Goal: Task Accomplishment & Management: Complete application form

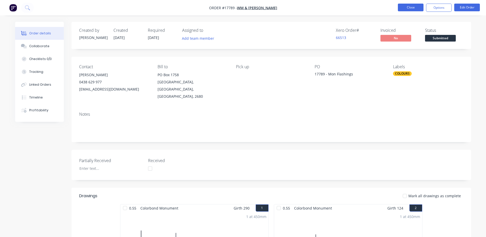
click at [411, 7] on button "Close" at bounding box center [411, 8] width 26 height 8
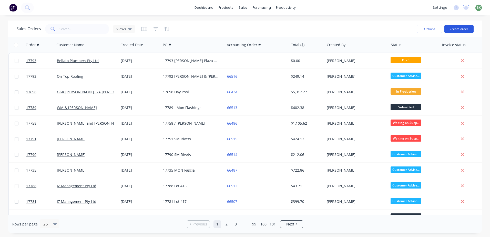
click at [466, 28] on button "Create order" at bounding box center [458, 29] width 29 height 8
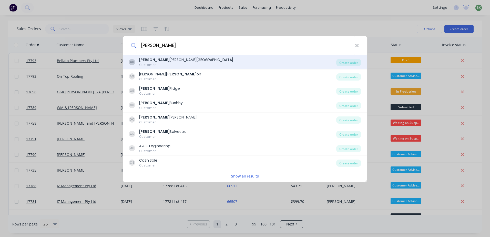
type input "[PERSON_NAME]"
click at [158, 63] on div "Customer" at bounding box center [186, 65] width 94 height 5
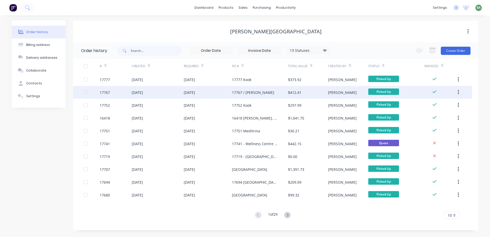
click at [186, 94] on div "[DATE]" at bounding box center [189, 92] width 11 height 5
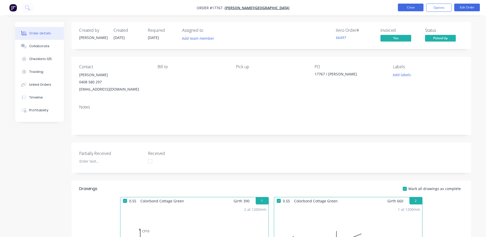
click at [414, 9] on button "Close" at bounding box center [411, 8] width 26 height 8
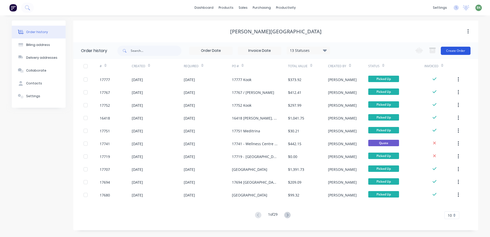
click at [458, 49] on button "Create Order" at bounding box center [456, 51] width 30 height 8
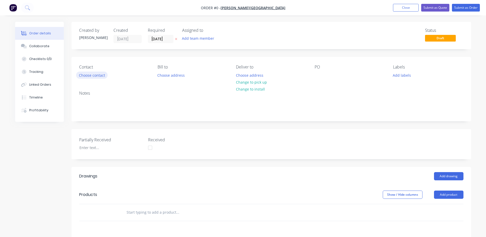
click at [90, 75] on button "Choose contact" at bounding box center [92, 75] width 32 height 7
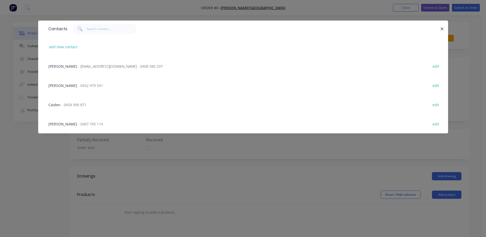
click at [58, 64] on span "[PERSON_NAME]" at bounding box center [62, 66] width 29 height 5
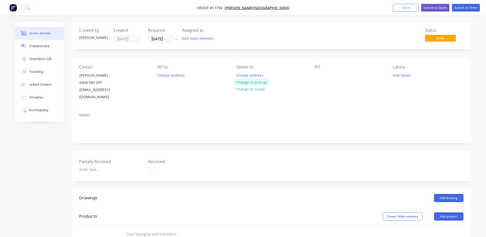
click at [249, 82] on button "Change to pick up" at bounding box center [251, 82] width 36 height 7
click at [319, 74] on div at bounding box center [319, 75] width 8 height 7
click at [451, 194] on button "Add drawing" at bounding box center [448, 198] width 29 height 8
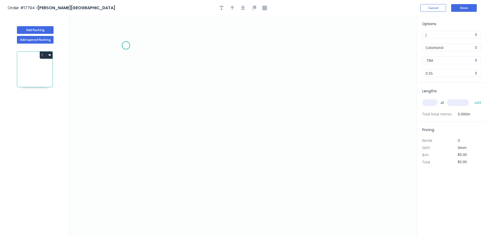
click at [126, 45] on icon "0" at bounding box center [243, 126] width 348 height 221
click at [171, 45] on icon "0" at bounding box center [243, 126] width 348 height 221
click at [176, 150] on icon "0 ?" at bounding box center [243, 126] width 348 height 221
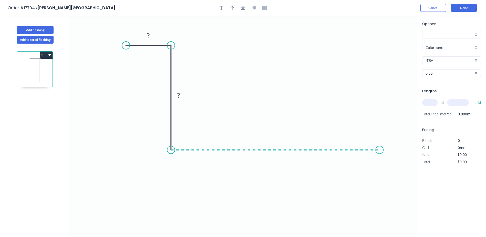
click at [380, 154] on icon "0 ? ?" at bounding box center [243, 126] width 348 height 221
click at [396, 170] on icon "0 ? ? ?" at bounding box center [243, 126] width 348 height 221
click at [396, 170] on circle at bounding box center [396, 170] width 8 height 8
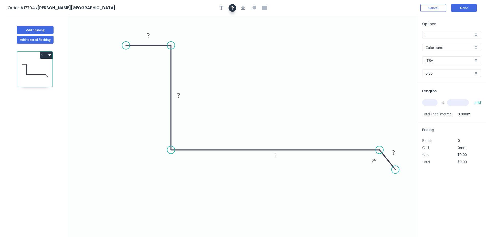
click at [233, 8] on icon "button" at bounding box center [233, 8] width 4 height 5
click at [244, 8] on icon "button" at bounding box center [243, 8] width 4 height 5
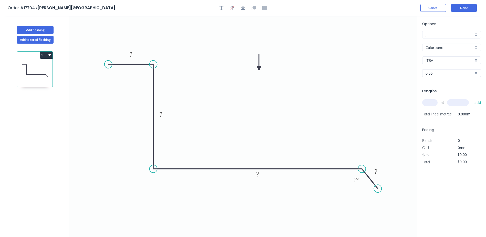
drag, startPoint x: 391, startPoint y: 40, endPoint x: 259, endPoint y: 68, distance: 135.3
click at [259, 68] on icon at bounding box center [259, 62] width 5 height 16
drag, startPoint x: 109, startPoint y: 65, endPoint x: 122, endPoint y: 65, distance: 12.6
click at [122, 65] on circle at bounding box center [122, 64] width 8 height 8
click at [139, 55] on rect at bounding box center [138, 54] width 10 height 7
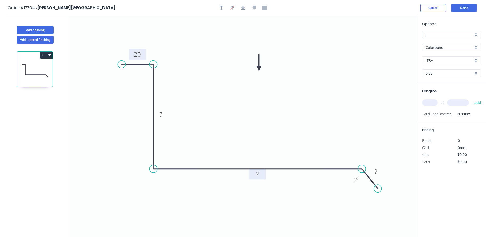
click at [260, 176] on rect at bounding box center [257, 174] width 10 height 7
click at [477, 59] on div ".TBA" at bounding box center [451, 60] width 59 height 8
click at [442, 81] on div "Cottage Green" at bounding box center [452, 80] width 58 height 9
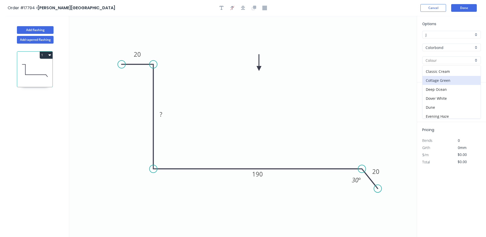
type input "Cottage Green"
click at [430, 105] on input "text" at bounding box center [429, 102] width 15 height 7
type input "1"
type input "2400"
click at [472, 98] on button "add" at bounding box center [478, 102] width 12 height 9
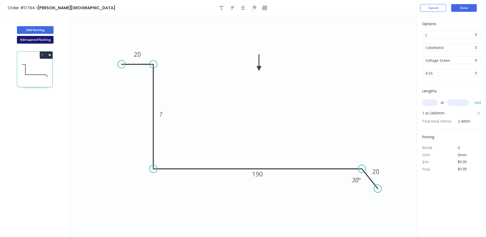
click at [43, 37] on button "Add tapered flashing" at bounding box center [35, 40] width 37 height 8
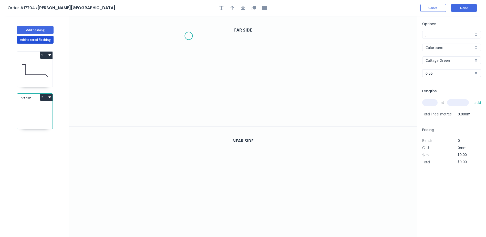
click at [189, 36] on icon "0" at bounding box center [243, 71] width 348 height 110
click at [222, 36] on icon "0" at bounding box center [243, 71] width 348 height 110
click at [223, 102] on icon "0 ?" at bounding box center [243, 71] width 348 height 110
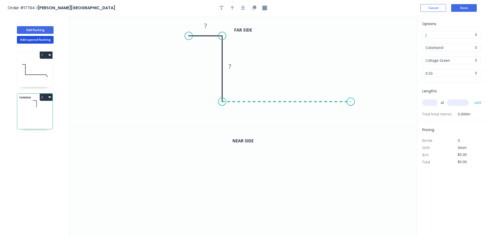
click at [351, 102] on icon "0 ? ?" at bounding box center [243, 71] width 348 height 110
click at [365, 116] on icon "0 ? ? ?" at bounding box center [243, 71] width 348 height 110
drag, startPoint x: 365, startPoint y: 116, endPoint x: 368, endPoint y: 115, distance: 3.4
click at [368, 115] on circle at bounding box center [368, 114] width 8 height 8
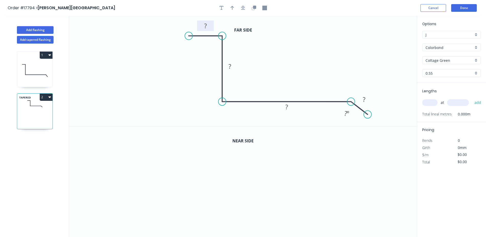
click at [201, 23] on rect at bounding box center [205, 26] width 10 height 7
click at [206, 25] on tspan "?" at bounding box center [205, 26] width 3 height 8
click at [242, 9] on icon "button" at bounding box center [243, 8] width 4 height 5
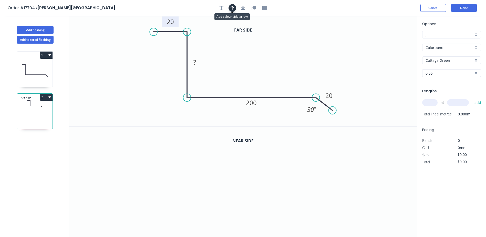
click at [234, 8] on icon "button" at bounding box center [233, 8] width 4 height 5
drag, startPoint x: 390, startPoint y: 39, endPoint x: 303, endPoint y: 37, distance: 86.9
click at [303, 37] on icon at bounding box center [303, 31] width 5 height 16
click at [136, 141] on icon "0" at bounding box center [243, 182] width 348 height 111
click at [172, 141] on icon at bounding box center [154, 141] width 36 height 0
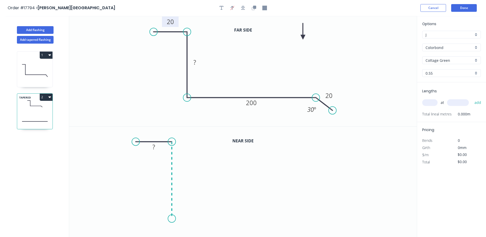
drag, startPoint x: 176, startPoint y: 218, endPoint x: 309, endPoint y: 210, distance: 133.0
click at [176, 218] on icon "0 ?" at bounding box center [243, 182] width 348 height 111
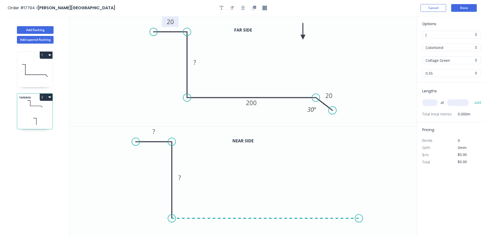
click at [359, 213] on icon "0 ? ?" at bounding box center [243, 182] width 348 height 111
click at [380, 232] on icon "0 ? ? ?" at bounding box center [243, 182] width 348 height 111
click at [380, 232] on circle at bounding box center [380, 232] width 8 height 8
click at [379, 220] on rect at bounding box center [374, 216] width 17 height 11
click at [156, 130] on rect at bounding box center [154, 131] width 10 height 7
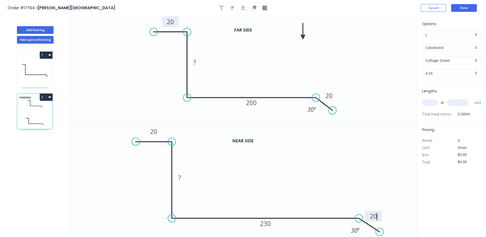
click at [430, 103] on input "text" at bounding box center [429, 102] width 15 height 7
type input "1"
type input "2400"
click at [472, 98] on button "add" at bounding box center [478, 102] width 12 height 9
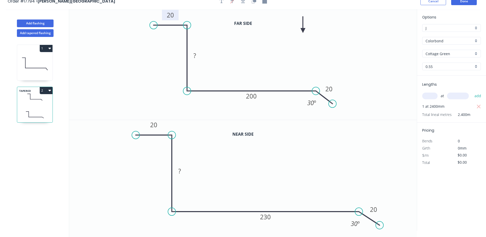
scroll to position [9, 0]
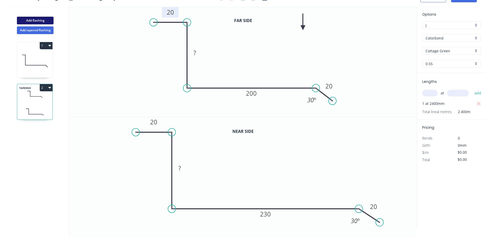
click at [35, 19] on button "Add flashing" at bounding box center [35, 21] width 37 height 8
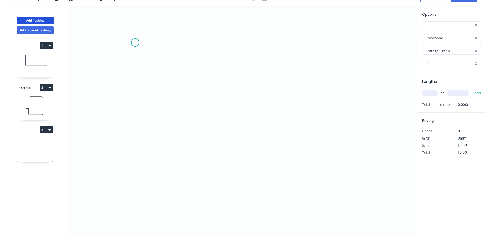
click at [135, 43] on icon "0" at bounding box center [243, 116] width 348 height 221
click at [172, 56] on icon "0" at bounding box center [243, 116] width 348 height 221
click at [175, 161] on icon "0 ?" at bounding box center [243, 116] width 348 height 221
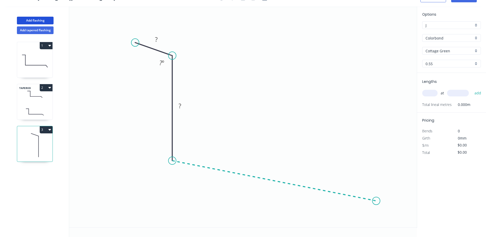
click at [377, 201] on icon "0 ? ? ? º" at bounding box center [243, 116] width 348 height 221
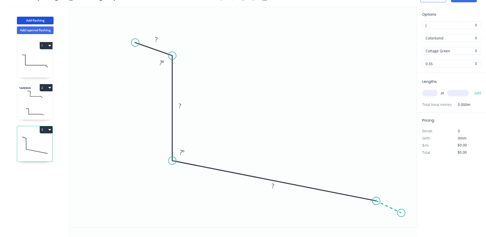
click at [402, 213] on icon "0 ? ? ? ? º ? º" at bounding box center [243, 116] width 348 height 221
click at [402, 213] on circle at bounding box center [402, 213] width 8 height 8
click at [156, 36] on tspan "?" at bounding box center [156, 39] width 3 height 8
click at [184, 152] on tspan "º" at bounding box center [183, 152] width 2 height 8
click at [276, 185] on rect at bounding box center [273, 186] width 10 height 7
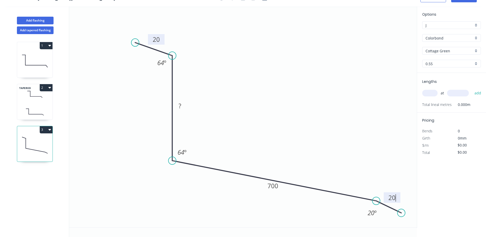
click at [430, 93] on input "text" at bounding box center [429, 93] width 15 height 7
type input "1"
type input "1200"
click at [472, 89] on button "add" at bounding box center [478, 93] width 12 height 9
click at [33, 20] on button "Add flashing" at bounding box center [35, 21] width 37 height 8
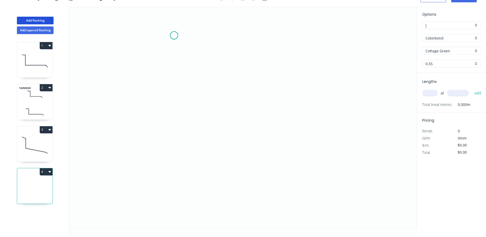
click at [174, 35] on icon "0" at bounding box center [243, 116] width 348 height 221
click at [219, 37] on icon "0" at bounding box center [243, 116] width 348 height 221
click at [218, 34] on circle at bounding box center [220, 36] width 8 height 8
click at [219, 34] on circle at bounding box center [220, 36] width 8 height 8
click at [217, 35] on circle at bounding box center [217, 36] width 8 height 8
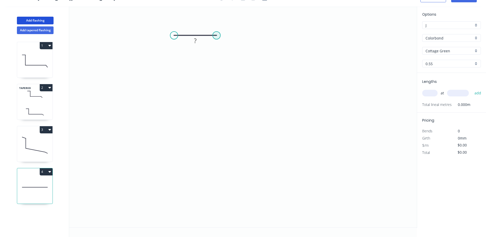
click at [217, 35] on circle at bounding box center [217, 36] width 8 height 8
click at [213, 145] on icon "0 ?" at bounding box center [243, 116] width 348 height 221
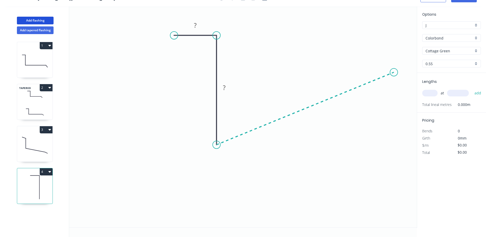
click at [394, 72] on icon "0 ? ?" at bounding box center [243, 116] width 348 height 221
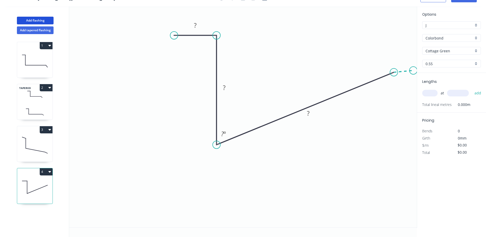
click at [414, 70] on icon "0 ? ? ? ? º" at bounding box center [243, 116] width 348 height 221
click at [414, 70] on circle at bounding box center [414, 71] width 8 height 8
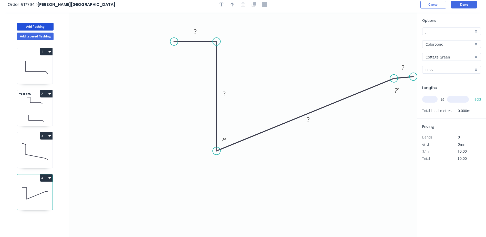
scroll to position [0, 0]
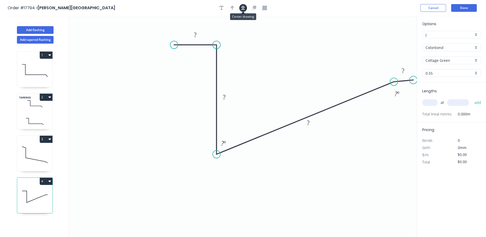
click at [247, 9] on button "button" at bounding box center [243, 8] width 8 height 8
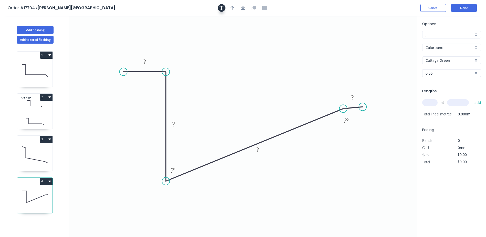
click at [223, 8] on icon "button" at bounding box center [222, 8] width 4 height 5
click at [220, 9] on icon "button" at bounding box center [222, 8] width 4 height 5
click at [102, 46] on div "Delete" at bounding box center [113, 45] width 52 height 11
click at [234, 7] on icon "button" at bounding box center [233, 8] width 4 height 4
click at [23, 153] on icon at bounding box center [34, 154] width 35 height 33
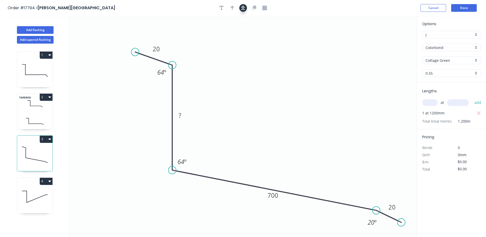
click at [242, 8] on icon "button" at bounding box center [243, 8] width 4 height 5
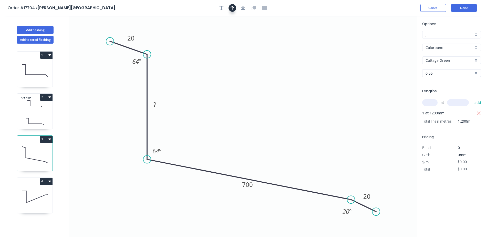
click at [232, 7] on icon "button" at bounding box center [233, 8] width 4 height 5
click at [28, 109] on icon at bounding box center [34, 103] width 35 height 15
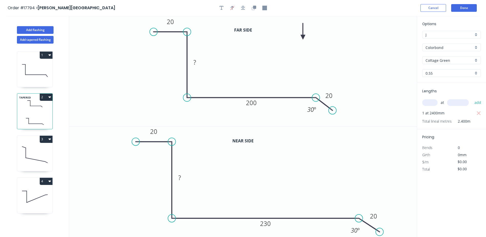
click at [27, 71] on icon at bounding box center [34, 70] width 35 height 33
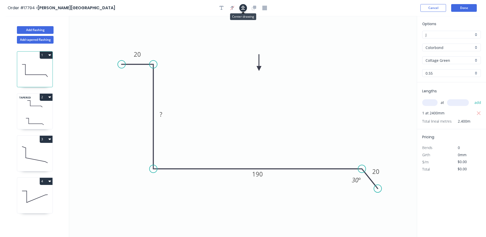
click at [244, 10] on icon "button" at bounding box center [243, 8] width 4 height 5
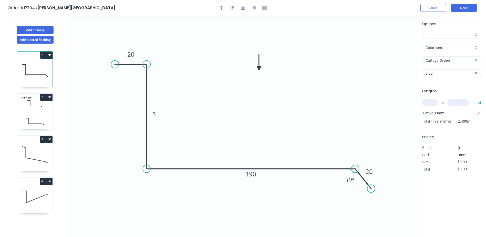
click at [32, 103] on icon at bounding box center [34, 103] width 35 height 15
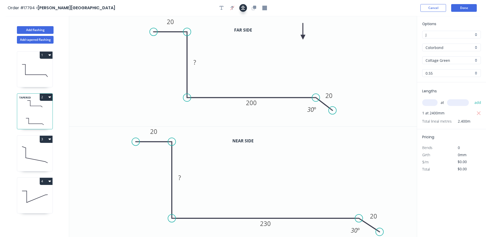
click at [245, 6] on icon "button" at bounding box center [243, 8] width 4 height 5
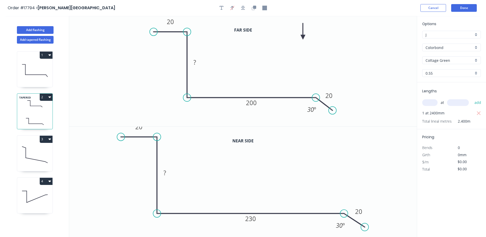
click at [36, 151] on icon at bounding box center [34, 154] width 35 height 33
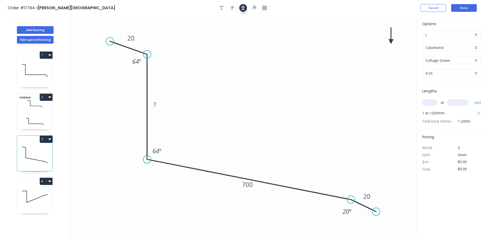
click at [241, 8] on icon "button" at bounding box center [243, 8] width 4 height 5
click at [31, 196] on icon at bounding box center [34, 196] width 35 height 33
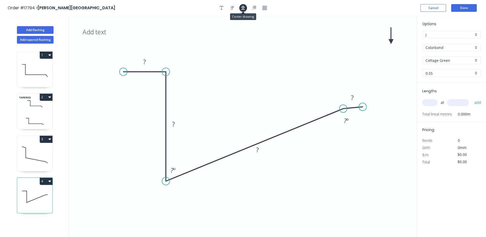
click at [242, 7] on icon "button" at bounding box center [243, 8] width 4 height 5
click at [28, 156] on icon at bounding box center [34, 154] width 35 height 33
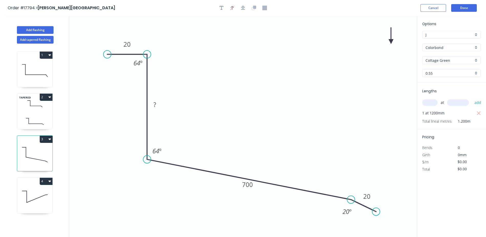
drag, startPoint x: 109, startPoint y: 40, endPoint x: 107, endPoint y: 54, distance: 14.2
click at [107, 54] on circle at bounding box center [108, 54] width 8 height 8
click at [34, 196] on icon at bounding box center [34, 196] width 35 height 33
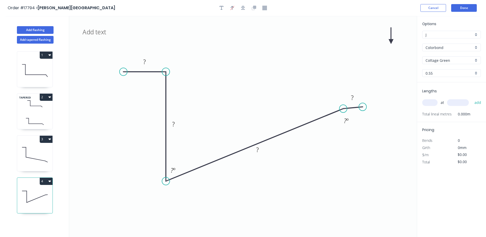
click at [429, 101] on input "text" at bounding box center [429, 102] width 15 height 7
type input "1"
drag, startPoint x: 363, startPoint y: 105, endPoint x: 362, endPoint y: 139, distance: 34.4
click at [362, 139] on circle at bounding box center [362, 139] width 8 height 8
click at [122, 68] on circle at bounding box center [124, 72] width 8 height 8
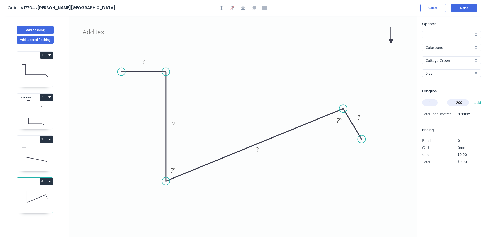
drag, startPoint x: 123, startPoint y: 69, endPoint x: 121, endPoint y: 74, distance: 5.6
click at [121, 74] on circle at bounding box center [122, 72] width 8 height 8
click at [122, 72] on circle at bounding box center [122, 72] width 8 height 8
click at [122, 70] on circle at bounding box center [122, 72] width 8 height 8
click at [122, 55] on icon at bounding box center [122, 63] width 0 height 17
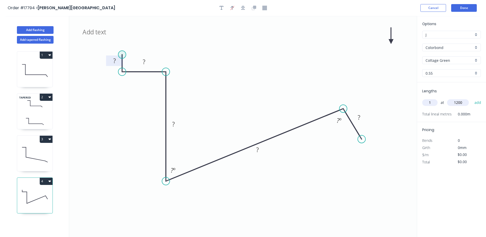
type input "1200"
click at [114, 62] on tspan "?" at bounding box center [114, 60] width 3 height 8
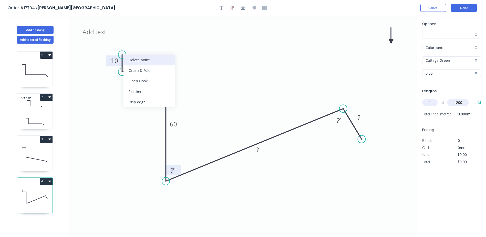
click at [139, 62] on div "Delete point" at bounding box center [150, 60] width 52 height 11
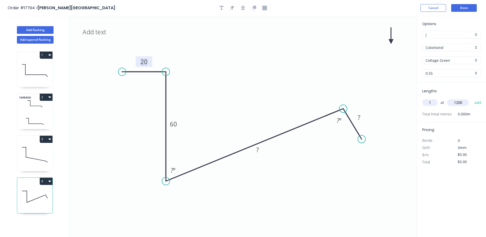
click at [144, 59] on tspan "20" at bounding box center [143, 61] width 7 height 8
click at [177, 125] on rect at bounding box center [173, 124] width 10 height 7
click at [124, 162] on icon "25 80 ? ? ? º ? º" at bounding box center [243, 126] width 348 height 221
click at [177, 168] on rect at bounding box center [173, 170] width 10 height 7
click at [261, 150] on rect at bounding box center [257, 149] width 10 height 7
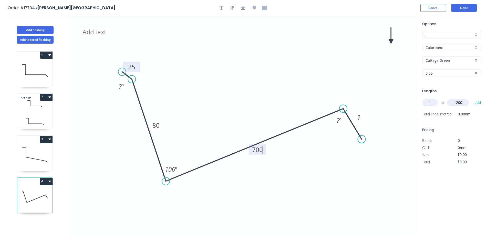
drag, startPoint x: 167, startPoint y: 70, endPoint x: 132, endPoint y: 79, distance: 36.2
click at [132, 79] on circle at bounding box center [132, 79] width 8 height 8
drag, startPoint x: 123, startPoint y: 72, endPoint x: 97, endPoint y: 92, distance: 32.0
click at [97, 92] on circle at bounding box center [98, 92] width 8 height 8
click at [173, 164] on icon "25 80 700 ? ? º 106 º ? º" at bounding box center [243, 126] width 348 height 221
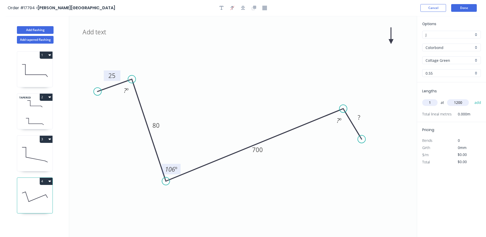
click at [174, 166] on tspan "106" at bounding box center [170, 169] width 10 height 8
drag, startPoint x: 367, startPoint y: 101, endPoint x: 320, endPoint y: 109, distance: 48.1
click at [320, 109] on circle at bounding box center [320, 109] width 8 height 8
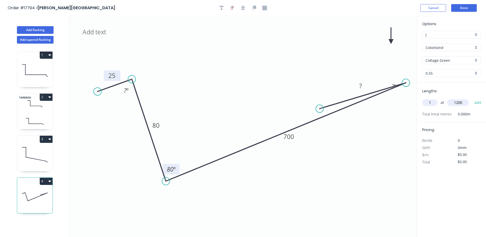
drag, startPoint x: 345, startPoint y: 108, endPoint x: 406, endPoint y: 83, distance: 66.0
click at [407, 83] on circle at bounding box center [406, 83] width 8 height 8
drag, startPoint x: 319, startPoint y: 108, endPoint x: 381, endPoint y: 84, distance: 66.3
click at [381, 84] on circle at bounding box center [381, 83] width 8 height 8
drag, startPoint x: 393, startPoint y: 72, endPoint x: 400, endPoint y: 72, distance: 7.5
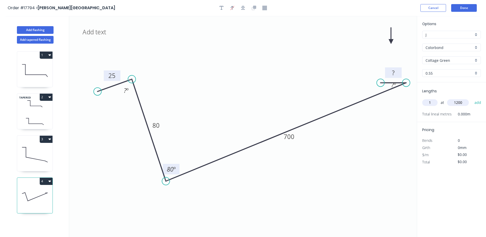
click at [393, 72] on tspan "?" at bounding box center [393, 72] width 3 height 8
click at [398, 75] on rect at bounding box center [393, 72] width 10 height 7
click at [97, 92] on circle at bounding box center [98, 92] width 8 height 8
click at [97, 91] on circle at bounding box center [98, 92] width 8 height 8
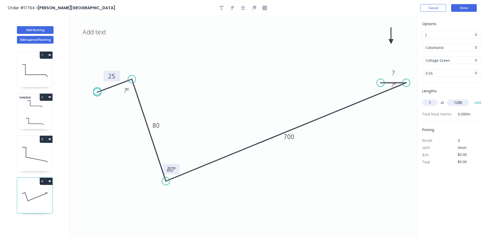
click at [97, 91] on circle at bounding box center [98, 92] width 8 height 8
click at [127, 91] on tspan "º" at bounding box center [128, 90] width 2 height 8
click at [141, 98] on div "Delete point" at bounding box center [152, 97] width 52 height 11
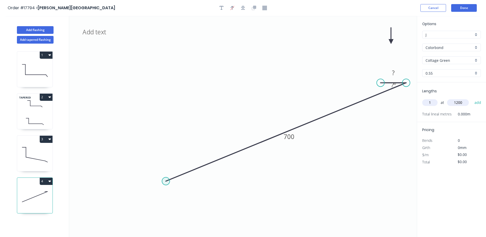
click at [166, 180] on circle at bounding box center [166, 181] width 8 height 8
click at [144, 122] on icon at bounding box center [155, 152] width 22 height 60
click at [119, 132] on icon "? 700 ? ? º ? º" at bounding box center [243, 126] width 348 height 221
click at [119, 132] on circle at bounding box center [120, 132] width 8 height 8
click at [131, 117] on rect at bounding box center [129, 117] width 10 height 7
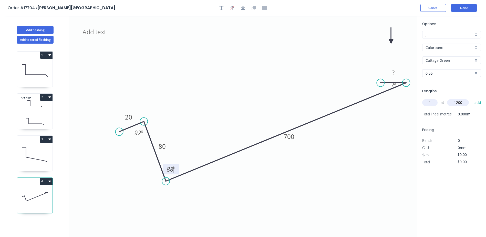
click at [252, 215] on icon "20 80 700 ? 88 º ? º 92 º" at bounding box center [243, 126] width 348 height 221
click at [394, 73] on tspan "?" at bounding box center [393, 72] width 3 height 8
click at [355, 194] on icon "20 80 700 15 88 º ? º 92 º" at bounding box center [243, 126] width 348 height 221
click at [33, 156] on icon at bounding box center [34, 154] width 35 height 33
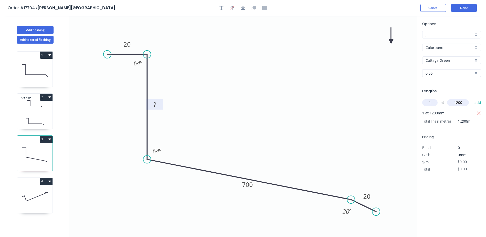
click at [155, 104] on tspan "?" at bounding box center [155, 104] width 3 height 8
click at [27, 193] on icon at bounding box center [34, 196] width 35 height 33
type input "$39.54"
type input "$0.00"
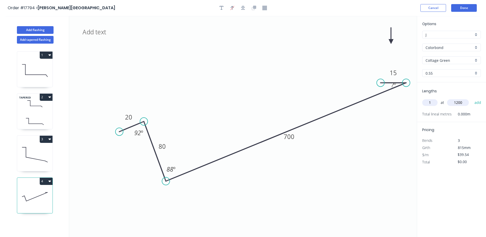
click at [35, 158] on icon at bounding box center [34, 154] width 35 height 33
type input "$35.86"
type input "$43.03"
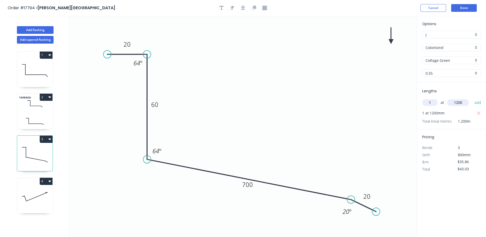
click at [39, 201] on icon at bounding box center [34, 196] width 35 height 33
type input "$39.54"
type input "$0.00"
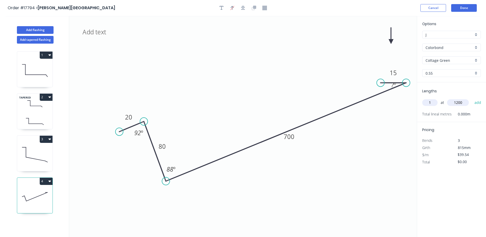
click at [36, 77] on icon at bounding box center [34, 70] width 35 height 33
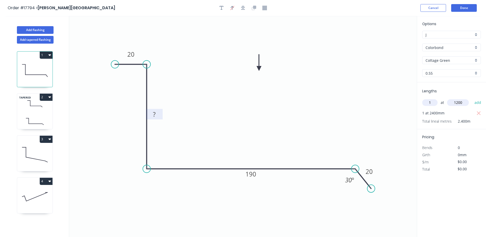
click at [158, 109] on rect at bounding box center [154, 114] width 17 height 11
click at [154, 114] on tspan "?" at bounding box center [154, 114] width 3 height 8
click at [200, 125] on icon "0 20 80 190 20 30 º" at bounding box center [243, 126] width 348 height 221
type input "$18.83"
type input "$45.19"
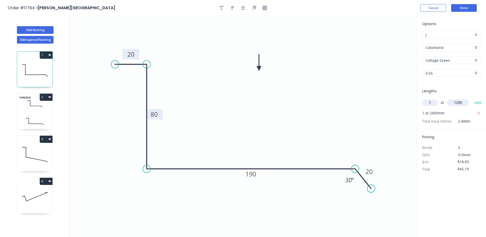
click at [129, 56] on tspan "20" at bounding box center [130, 54] width 7 height 8
click at [180, 102] on icon "0 25 80 190 20 30 º" at bounding box center [243, 126] width 348 height 221
click at [33, 111] on icon at bounding box center [34, 103] width 35 height 15
type input "$0.00"
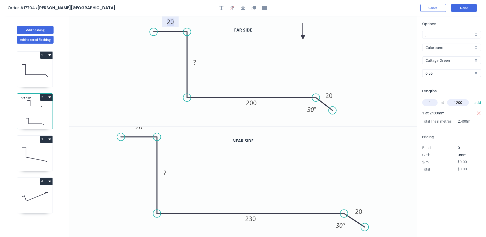
click at [173, 20] on tspan "20" at bounding box center [170, 21] width 7 height 8
click at [223, 174] on icon "0 20 ? 230 20 30 º" at bounding box center [243, 182] width 348 height 111
click at [139, 130] on tspan "20" at bounding box center [139, 126] width 7 height 8
click at [166, 174] on tspan "?" at bounding box center [165, 172] width 3 height 8
type input "$22.83"
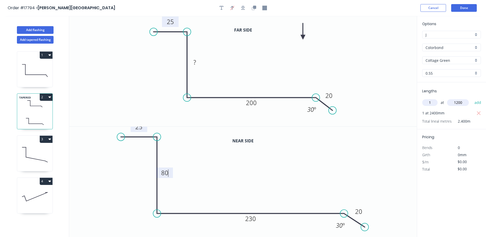
type input "$54.79"
click at [196, 57] on icon "0 25 ? 200 20 30 º" at bounding box center [243, 71] width 348 height 110
click at [198, 66] on rect at bounding box center [195, 62] width 10 height 7
click at [252, 182] on icon "0 25 80 230 20 30 º" at bounding box center [243, 182] width 348 height 111
type input "$20.83"
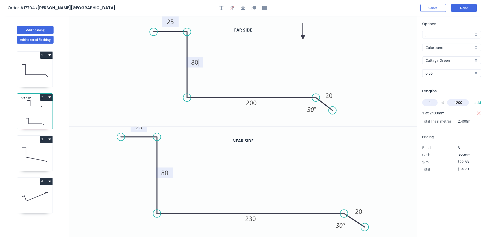
type input "$49.99"
click at [30, 145] on icon at bounding box center [34, 154] width 35 height 33
type input "$35.86"
type input "$43.03"
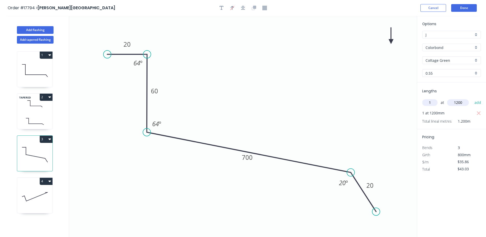
drag, startPoint x: 236, startPoint y: 177, endPoint x: 236, endPoint y: 149, distance: 27.4
click at [236, 149] on icon at bounding box center [249, 152] width 204 height 40
drag, startPoint x: 378, startPoint y: 211, endPoint x: 383, endPoint y: 179, distance: 32.6
click at [383, 179] on circle at bounding box center [383, 179] width 8 height 8
drag, startPoint x: 350, startPoint y: 173, endPoint x: 375, endPoint y: 178, distance: 24.7
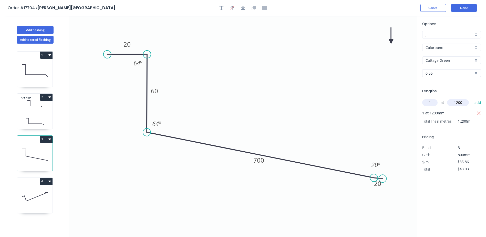
click at [375, 178] on circle at bounding box center [374, 178] width 8 height 8
click at [399, 184] on circle at bounding box center [399, 183] width 8 height 8
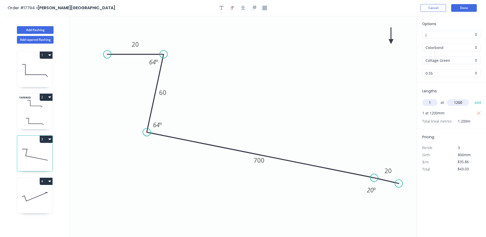
drag, startPoint x: 148, startPoint y: 54, endPoint x: 164, endPoint y: 59, distance: 16.5
click at [164, 59] on icon "0 20 60 700 20 64 º 64 º 20 º" at bounding box center [243, 126] width 348 height 221
drag, startPoint x: 112, startPoint y: 47, endPoint x: 125, endPoint y: 46, distance: 12.3
click at [125, 46] on circle at bounding box center [125, 46] width 8 height 8
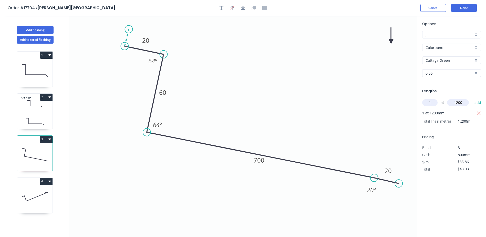
click at [129, 29] on icon at bounding box center [127, 37] width 4 height 17
type input "$36.98"
type input "$44.38"
click at [129, 29] on circle at bounding box center [129, 29] width 8 height 8
click at [115, 33] on rect at bounding box center [119, 33] width 10 height 7
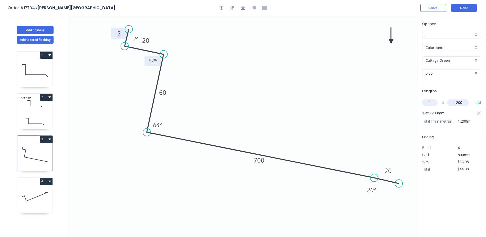
type input "$0.00"
click at [156, 62] on tspan "º" at bounding box center [156, 61] width 2 height 8
click at [133, 37] on rect at bounding box center [135, 39] width 10 height 7
click at [121, 33] on g "?" at bounding box center [119, 33] width 10 height 8
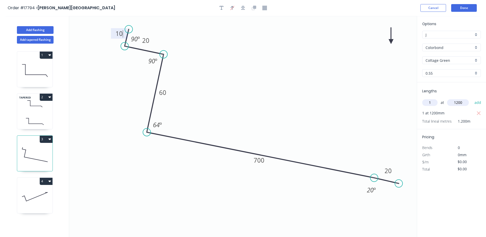
click at [223, 98] on icon "0 10 20 60 700 20 90 º 90 º 64 º 20 º" at bounding box center [243, 126] width 348 height 221
type input "$40.68"
type input "$48.82"
drag, startPoint x: 129, startPoint y: 42, endPoint x: 108, endPoint y: 55, distance: 24.9
click at [108, 55] on rect at bounding box center [114, 52] width 17 height 11
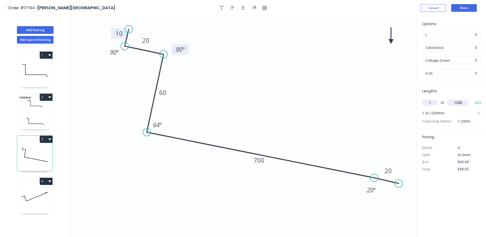
drag, startPoint x: 159, startPoint y: 63, endPoint x: 187, endPoint y: 52, distance: 29.8
click at [187, 52] on rect at bounding box center [180, 49] width 17 height 11
click at [164, 125] on rect at bounding box center [157, 124] width 17 height 11
drag, startPoint x: 158, startPoint y: 125, endPoint x: 162, endPoint y: 124, distance: 4.1
click at [158, 125] on tspan "64" at bounding box center [156, 124] width 7 height 8
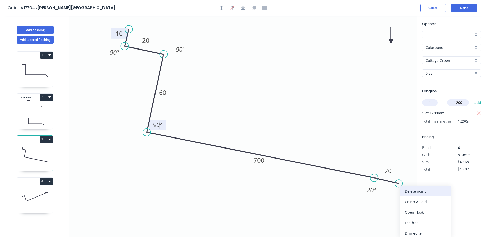
click at [414, 190] on div "Delete point" at bounding box center [426, 191] width 52 height 11
type input "$0.00"
type input "$35.86"
type input "$43.03"
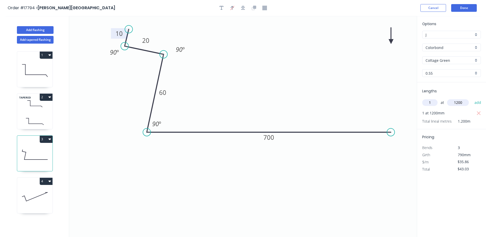
drag, startPoint x: 403, startPoint y: 187, endPoint x: 391, endPoint y: 150, distance: 38.3
click at [391, 150] on icon "0 10 20 60 700 90 º 90 º 90 º" at bounding box center [243, 126] width 348 height 221
click at [126, 38] on rect at bounding box center [119, 33] width 17 height 11
click at [127, 38] on rect at bounding box center [119, 33] width 17 height 11
drag, startPoint x: 127, startPoint y: 40, endPoint x: 140, endPoint y: 53, distance: 18.3
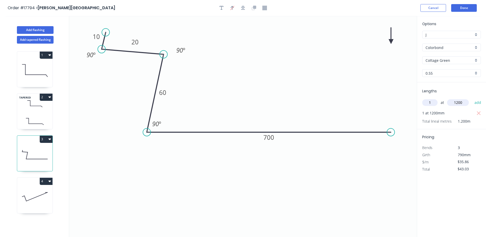
click at [104, 43] on icon at bounding box center [104, 40] width 4 height 17
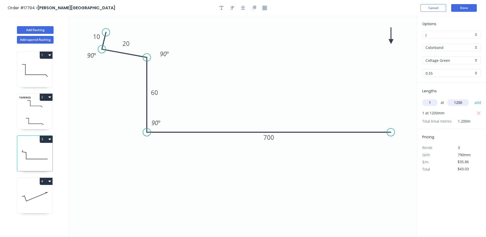
drag, startPoint x: 164, startPoint y: 53, endPoint x: 143, endPoint y: 57, distance: 21.8
click at [143, 57] on circle at bounding box center [147, 58] width 8 height 8
click at [109, 50] on icon "0 10 20 60 700 90 º 90 º 90 º" at bounding box center [243, 126] width 348 height 221
drag, startPoint x: 102, startPoint y: 49, endPoint x: 102, endPoint y: 56, distance: 6.2
click at [102, 56] on circle at bounding box center [103, 58] width 8 height 8
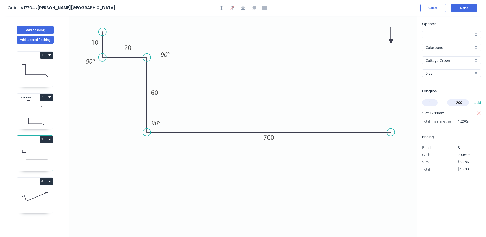
drag, startPoint x: 105, startPoint y: 32, endPoint x: 101, endPoint y: 32, distance: 3.6
click at [101, 32] on circle at bounding box center [103, 32] width 8 height 8
click at [392, 132] on circle at bounding box center [391, 132] width 8 height 8
click at [413, 140] on icon "0 10 20 60 700 90 º 90 º 90 º" at bounding box center [243, 126] width 348 height 221
type input "$36.98"
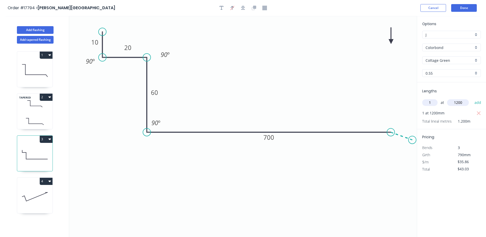
type input "$44.38"
click at [413, 140] on circle at bounding box center [413, 140] width 8 height 8
click at [408, 129] on rect at bounding box center [404, 126] width 10 height 7
type input "$0.00"
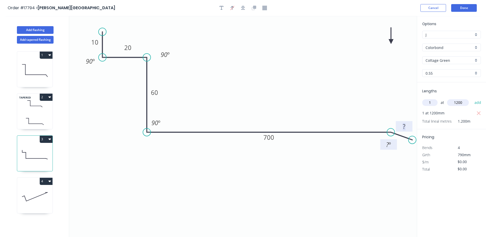
click at [389, 145] on tspan "?" at bounding box center [387, 144] width 3 height 8
click at [204, 187] on icon "0 10 20 60 700 20 90 º 90 º 90 º 20 º" at bounding box center [243, 126] width 348 height 221
type input "$40.68"
type input "$48.82"
click at [36, 196] on icon at bounding box center [34, 196] width 35 height 33
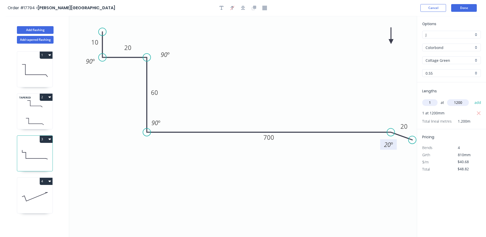
type input "$39.54"
type input "$0.00"
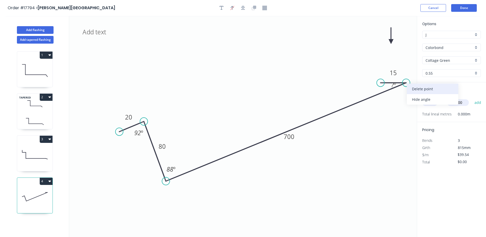
click at [420, 90] on div "Delete point" at bounding box center [433, 89] width 52 height 11
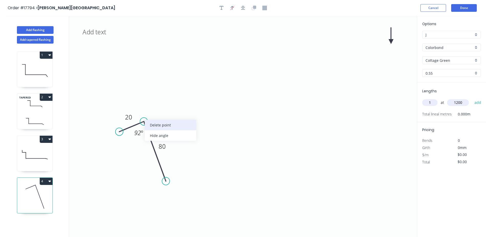
click at [160, 126] on div "Delete point" at bounding box center [171, 125] width 52 height 11
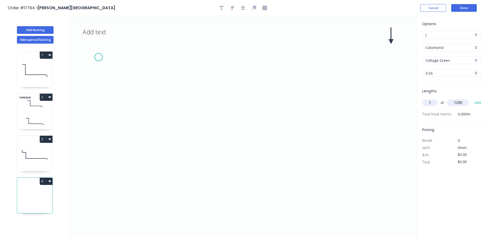
click at [98, 57] on icon at bounding box center [243, 126] width 348 height 221
click at [144, 57] on icon at bounding box center [243, 126] width 348 height 221
click at [147, 141] on icon "?" at bounding box center [243, 126] width 348 height 221
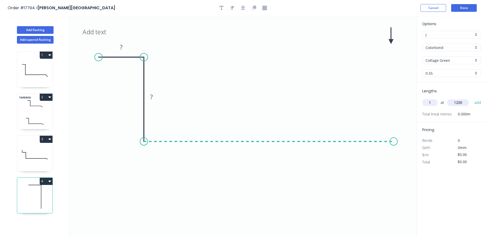
click at [394, 141] on icon "? ?" at bounding box center [243, 126] width 348 height 221
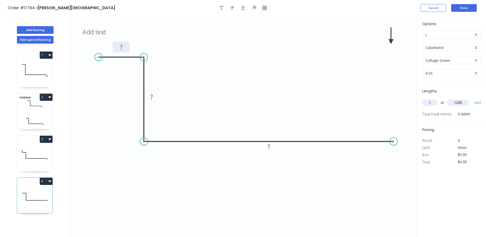
click at [125, 47] on rect at bounding box center [121, 47] width 10 height 7
click at [312, 178] on icon "25 80 400" at bounding box center [243, 126] width 348 height 221
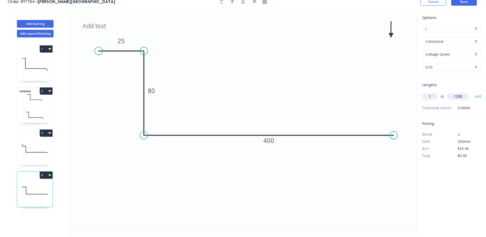
scroll to position [9, 0]
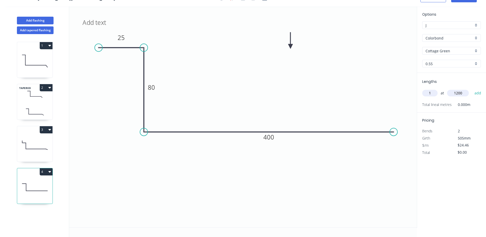
drag, startPoint x: 392, startPoint y: 32, endPoint x: 291, endPoint y: 46, distance: 102.5
click at [291, 46] on icon at bounding box center [290, 40] width 5 height 16
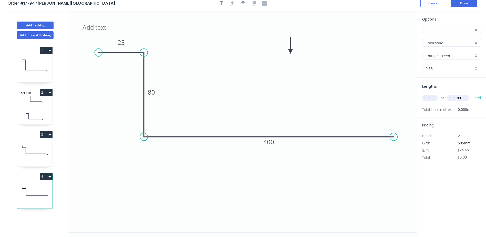
scroll to position [0, 0]
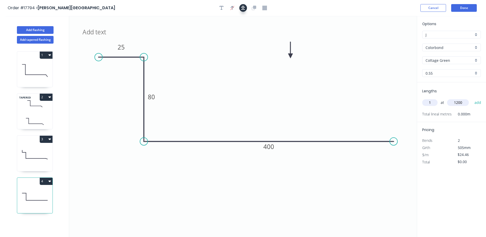
click at [243, 10] on icon "button" at bounding box center [243, 8] width 4 height 5
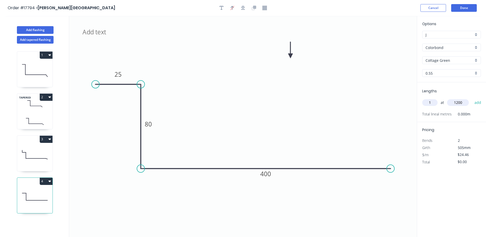
click at [37, 157] on icon at bounding box center [34, 154] width 35 height 33
type input "$40.68"
type input "$48.82"
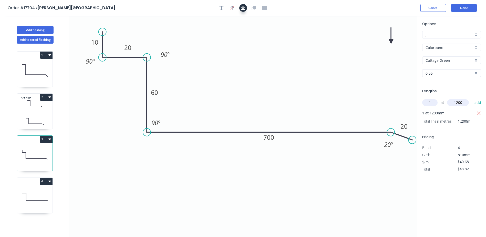
click at [242, 8] on icon "button" at bounding box center [243, 8] width 4 height 5
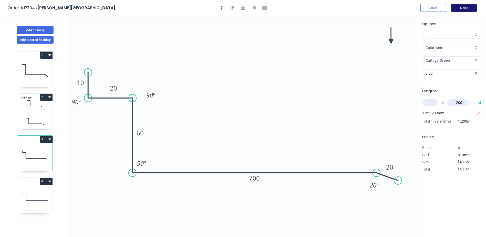
click at [468, 6] on button "Done" at bounding box center [464, 8] width 26 height 8
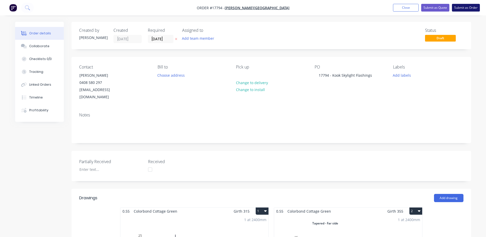
click at [471, 8] on button "Submit as Order" at bounding box center [466, 8] width 28 height 8
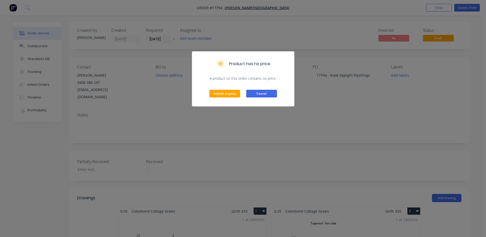
click at [264, 94] on button "Cancel" at bounding box center [261, 94] width 31 height 8
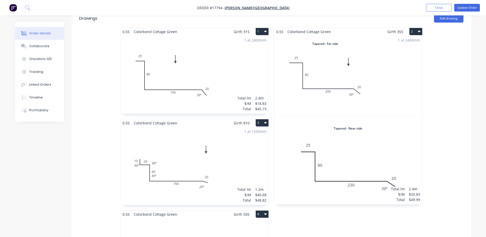
click at [359, 72] on div "1 at 2400mm Total lm $/M Total 2.4m $20.83 $49.99" at bounding box center [348, 119] width 148 height 169
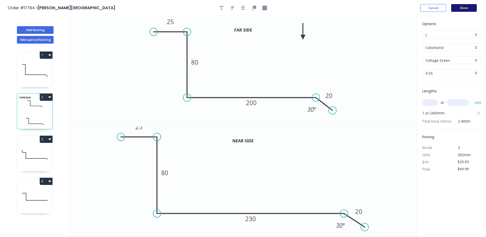
click at [468, 8] on button "Done" at bounding box center [464, 8] width 26 height 8
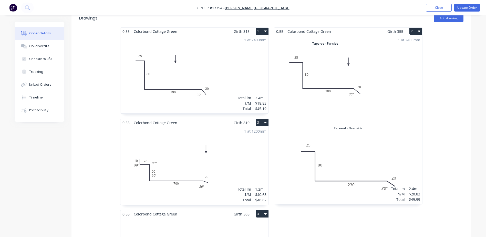
scroll to position [231, 0]
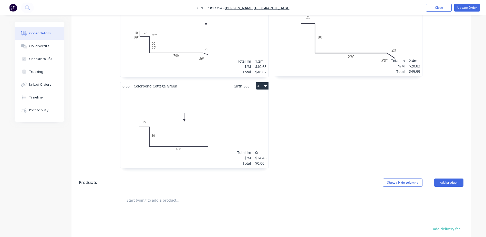
click at [234, 134] on div "Total lm $/M Total 0m $24.46 $0.00" at bounding box center [194, 129] width 148 height 78
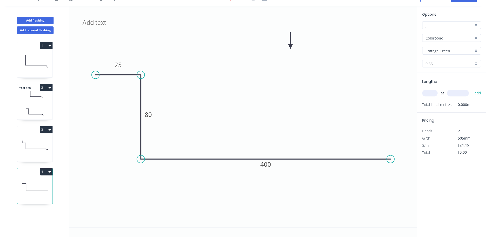
click at [428, 93] on input "text" at bounding box center [429, 93] width 15 height 7
type input "1"
type input "1200"
click at [472, 89] on button "add" at bounding box center [478, 93] width 12 height 9
type input "$29.35"
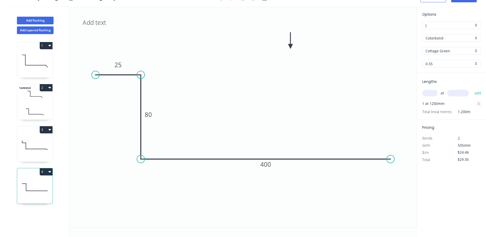
scroll to position [0, 0]
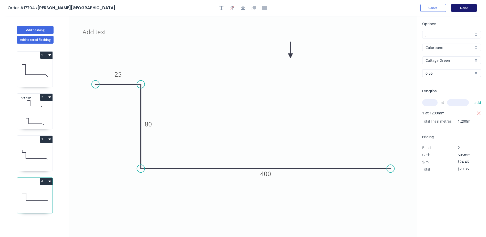
click at [461, 9] on button "Done" at bounding box center [464, 8] width 26 height 8
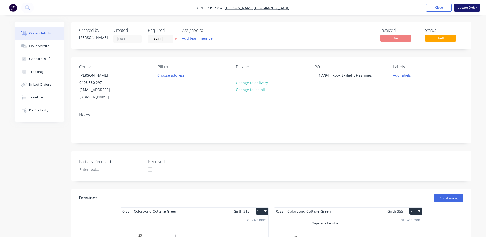
click at [473, 4] on button "Update Order" at bounding box center [467, 8] width 26 height 8
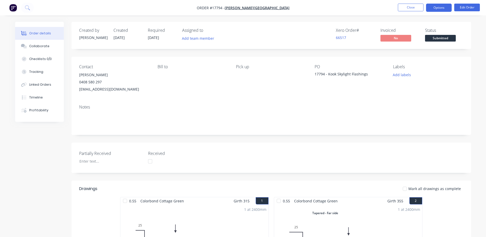
click at [439, 6] on button "Options" at bounding box center [439, 8] width 26 height 8
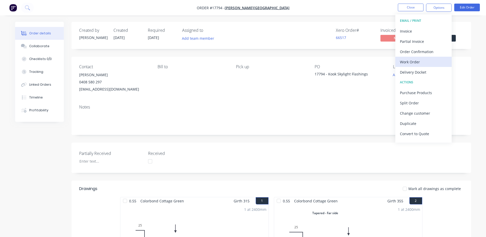
click at [412, 61] on div "Work Order" at bounding box center [423, 61] width 47 height 7
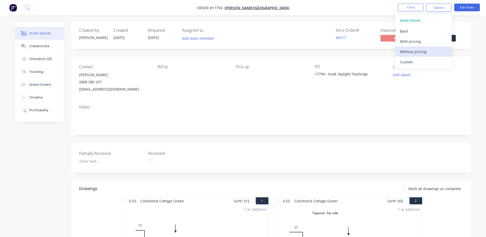
click at [415, 51] on div "Without pricing" at bounding box center [423, 51] width 47 height 7
